Goal: Task Accomplishment & Management: Use online tool/utility

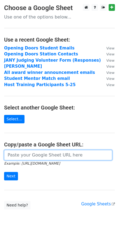
click at [23, 158] on input "url" at bounding box center [58, 155] width 108 height 10
paste input "[URL][DOMAIN_NAME]"
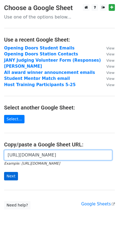
type input "[URL][DOMAIN_NAME]"
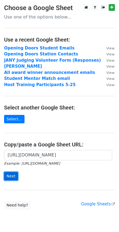
click at [8, 176] on input "Next" at bounding box center [11, 176] width 14 height 8
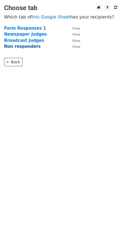
click at [20, 46] on strong "Non responders" at bounding box center [22, 46] width 36 height 5
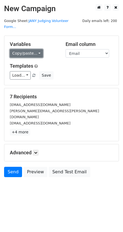
click at [36, 49] on link "Copy/paste..." at bounding box center [26, 53] width 33 height 8
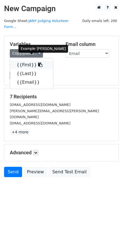
click at [22, 61] on link "{{First}}" at bounding box center [31, 65] width 43 height 9
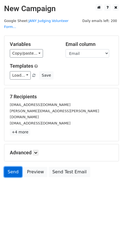
click at [11, 167] on link "Send" at bounding box center [13, 172] width 18 height 10
